Goal: Navigation & Orientation: Find specific page/section

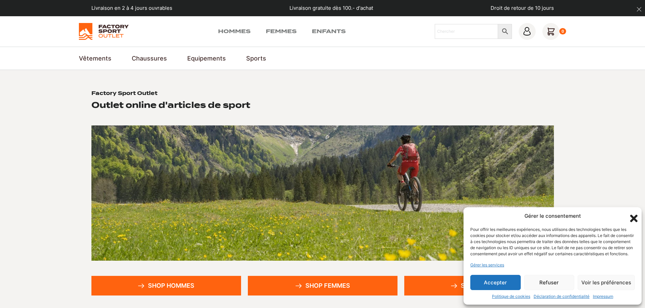
click at [107, 37] on img at bounding box center [104, 31] width 50 height 17
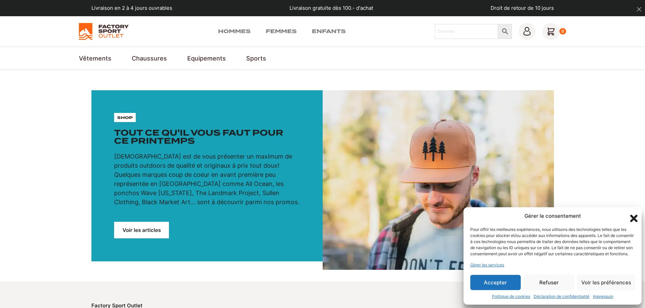
click at [633, 213] on icon "Fermer la boîte de dialogue" at bounding box center [634, 219] width 12 height 12
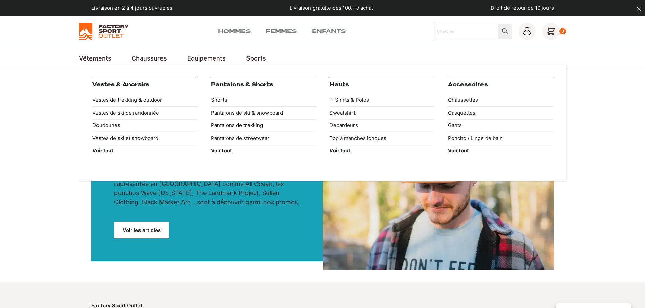
click at [228, 125] on link "Pantalons de trekking" at bounding box center [263, 126] width 105 height 13
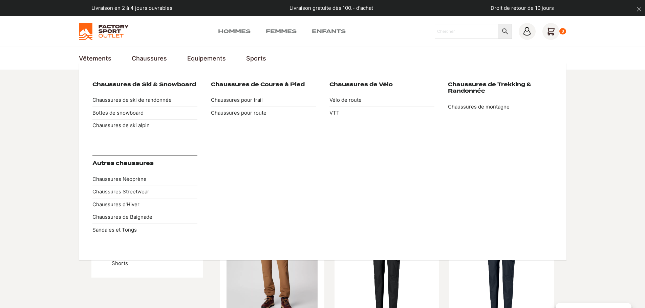
click at [149, 59] on link "Chaussures" at bounding box center [149, 58] width 35 height 9
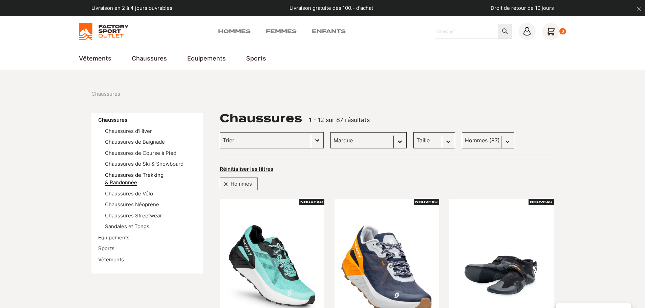
click at [159, 175] on link "Chaussures de Trekking & Randonnée" at bounding box center [134, 179] width 59 height 14
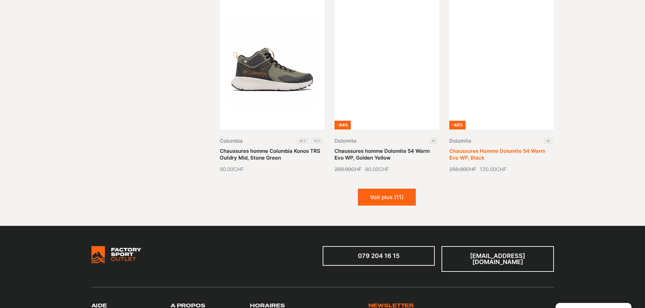
scroll to position [677, 0]
